Goal: Task Accomplishment & Management: Use online tool/utility

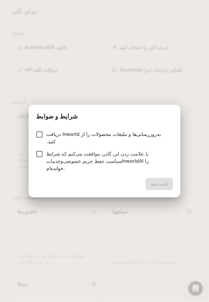
click at [160, 178] on div "ادامه دهید" at bounding box center [105, 187] width 152 height 19
click at [153, 180] on font "ادامه دهید" at bounding box center [159, 184] width 18 height 8
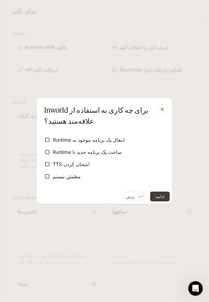
click at [161, 195] on font "ادامه" at bounding box center [159, 196] width 9 height 5
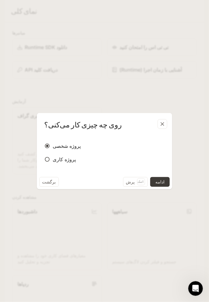
click at [160, 183] on font "ادامه" at bounding box center [159, 181] width 9 height 5
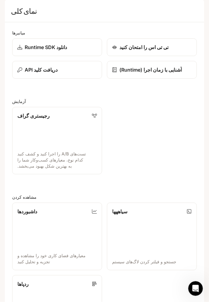
click at [183, 51] on div "تی تی اس را امتحان کنید" at bounding box center [151, 47] width 79 height 7
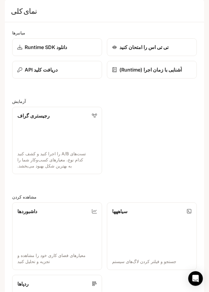
click at [13, 10] on icon "کشوی باز" at bounding box center [10, 8] width 6 height 6
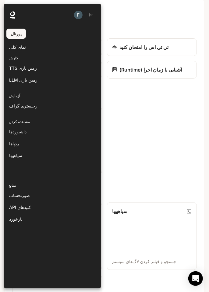
click at [150, 40] on div at bounding box center [108, 146] width 209 height 284
